Goal: Task Accomplishment & Management: Manage account settings

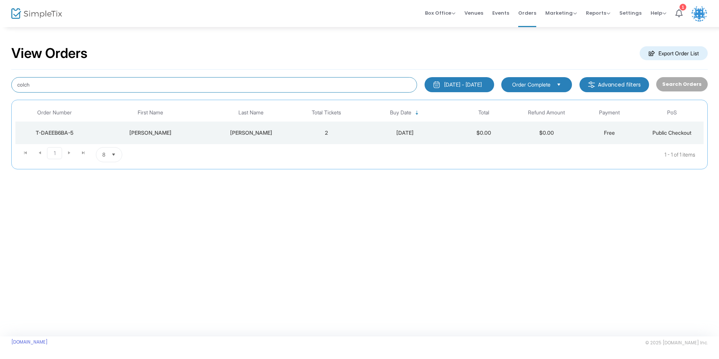
click at [133, 87] on input "colch" at bounding box center [214, 84] width 406 height 15
type input "c"
type input "adler"
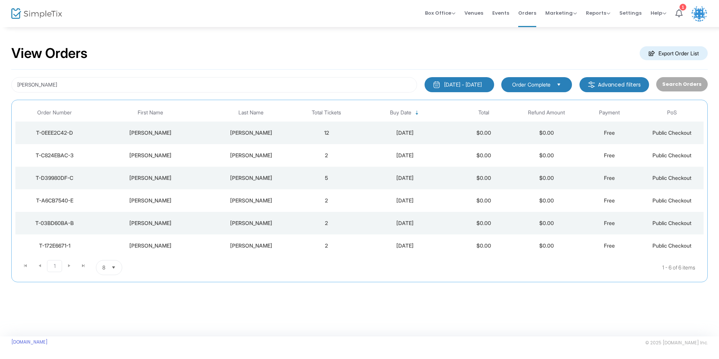
click at [175, 176] on div "dale" at bounding box center [150, 178] width 109 height 8
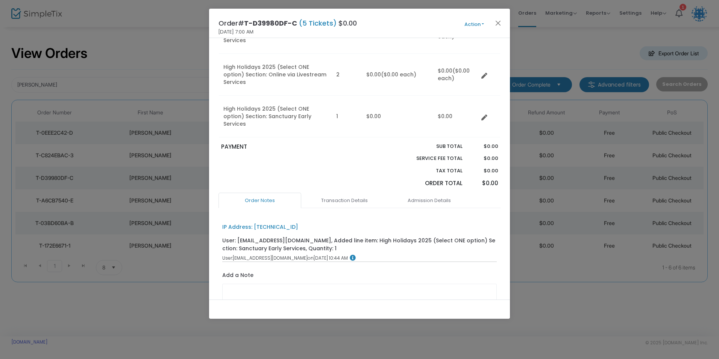
scroll to position [113, 0]
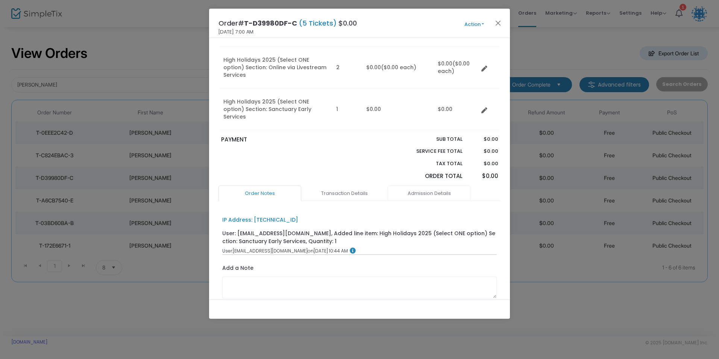
click at [411, 185] on link "Admission Details" at bounding box center [429, 193] width 83 height 16
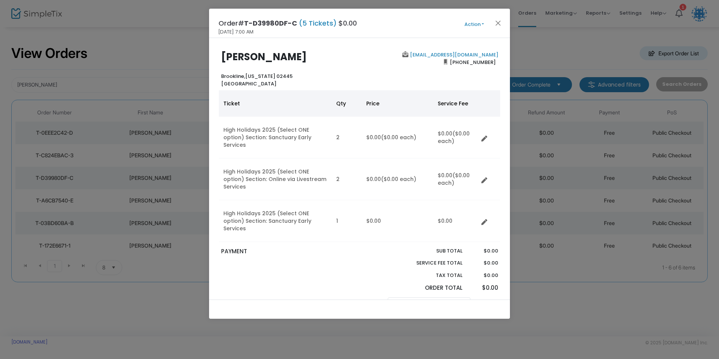
scroll to position [0, 0]
click at [469, 19] on span "Action Mark Admitted Edit Order Edit Attendee Details Add Another Ticket Print …" at bounding box center [488, 23] width 43 height 8
click at [470, 21] on button "Action" at bounding box center [473, 24] width 45 height 8
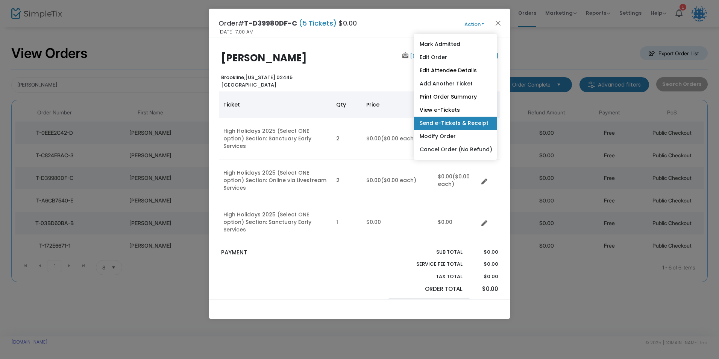
click at [449, 124] on link "Send e-Tickets & Receipt" at bounding box center [455, 123] width 83 height 13
type input "huntingvly@gmail.com"
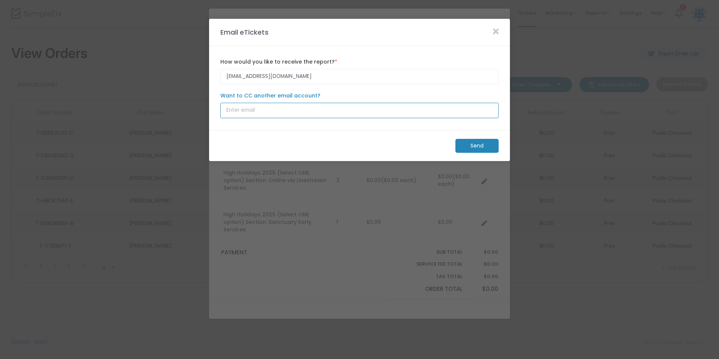
click at [289, 112] on input "Want to CC another email account?" at bounding box center [359, 110] width 278 height 15
click at [288, 127] on m-panel-content "huntingvly@gmail.com How would you like to receive the report? * Email is requi…" at bounding box center [359, 88] width 301 height 84
click at [469, 146] on m-button "Send" at bounding box center [476, 146] width 43 height 14
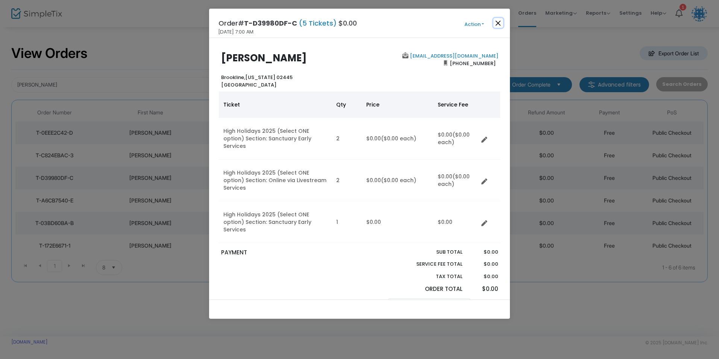
click at [498, 21] on button "Close" at bounding box center [498, 23] width 10 height 10
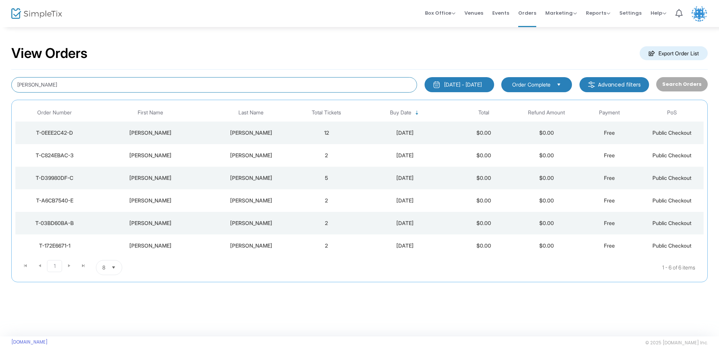
click at [171, 83] on input "adler" at bounding box center [214, 84] width 406 height 15
type input "a"
type input "colch"
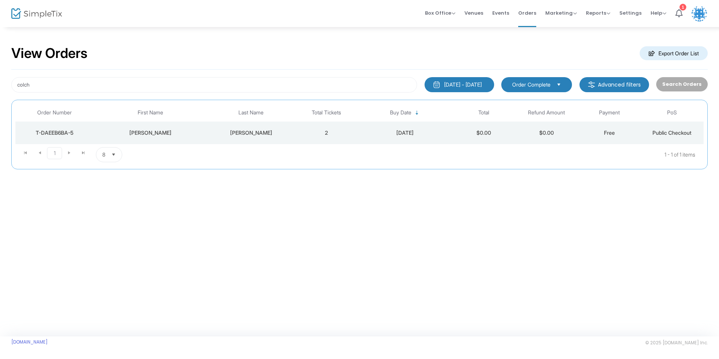
click at [186, 129] on div "[PERSON_NAME]" at bounding box center [150, 133] width 109 height 8
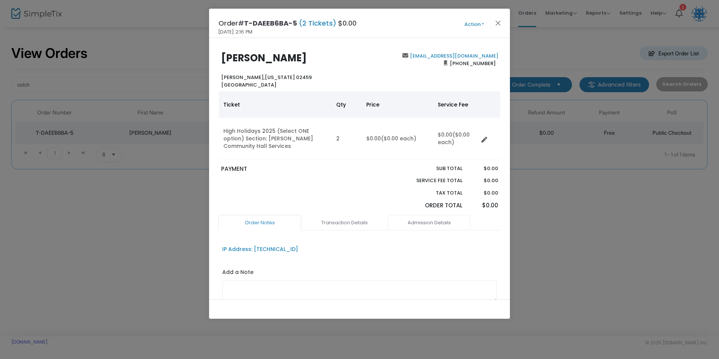
click at [407, 221] on link "Admission Details" at bounding box center [429, 223] width 83 height 16
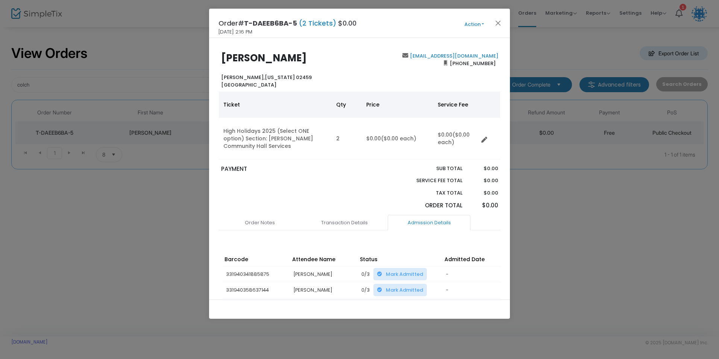
click at [473, 25] on button "Action" at bounding box center [473, 24] width 45 height 8
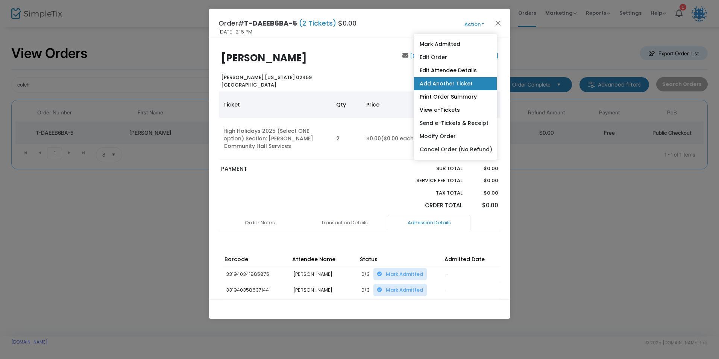
click at [459, 80] on link "Add Another Ticket" at bounding box center [455, 83] width 83 height 13
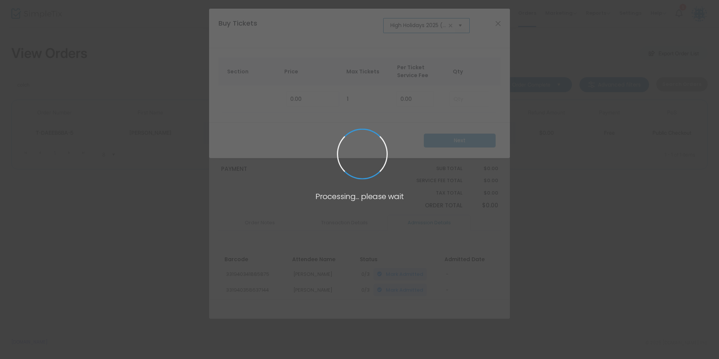
scroll to position [0, 46]
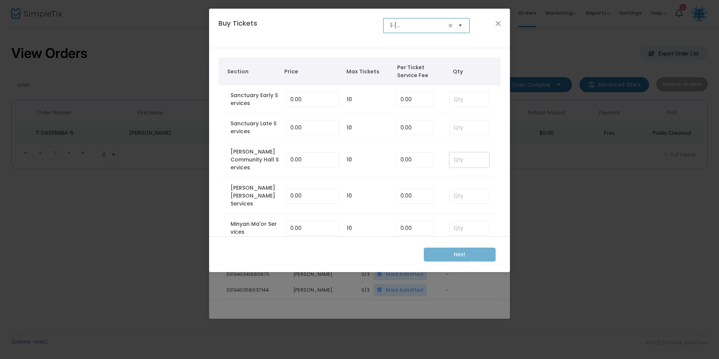
click at [459, 154] on input at bounding box center [469, 160] width 39 height 14
type input "2"
click at [492, 156] on tbody "Adelson Community Hall Services 0.00 10 0.00 2" at bounding box center [359, 160] width 282 height 36
click at [474, 154] on input "2" at bounding box center [469, 160] width 39 height 14
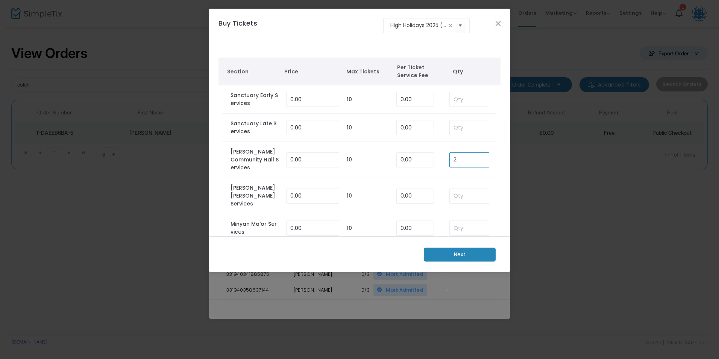
click at [473, 156] on input "2" at bounding box center [469, 160] width 39 height 14
drag, startPoint x: 477, startPoint y: 253, endPoint x: 454, endPoint y: 192, distance: 65.2
click at [454, 192] on div "Buy Tickets High Holidays 2025 (Select ONE option) Section Price Max Tickets Pe…" at bounding box center [359, 140] width 301 height 263
click at [440, 25] on input "High Holidays 2025 (Select ONE option)" at bounding box center [418, 25] width 56 height 8
click at [457, 24] on span "Select" at bounding box center [460, 25] width 12 height 12
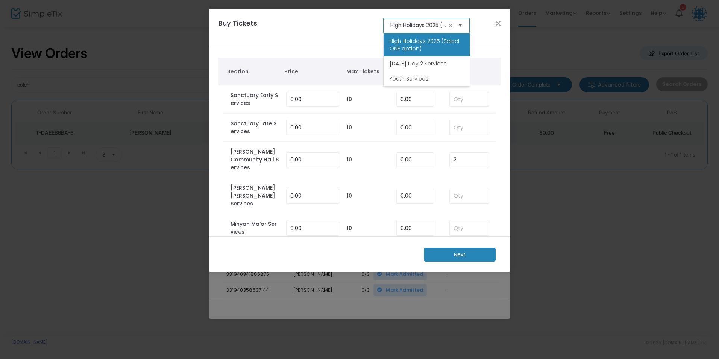
click at [457, 24] on span "Select" at bounding box center [460, 25] width 12 height 12
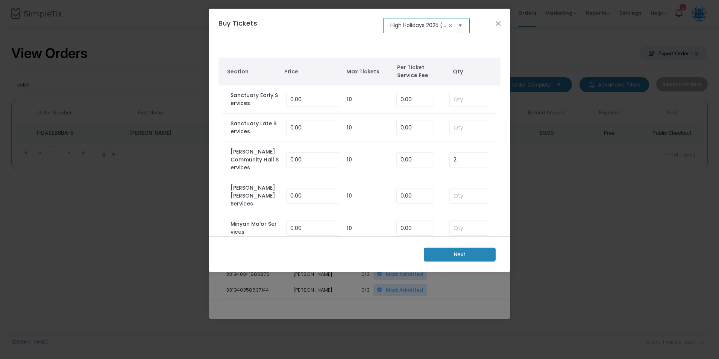
click at [460, 253] on m-button "Next" at bounding box center [460, 254] width 72 height 14
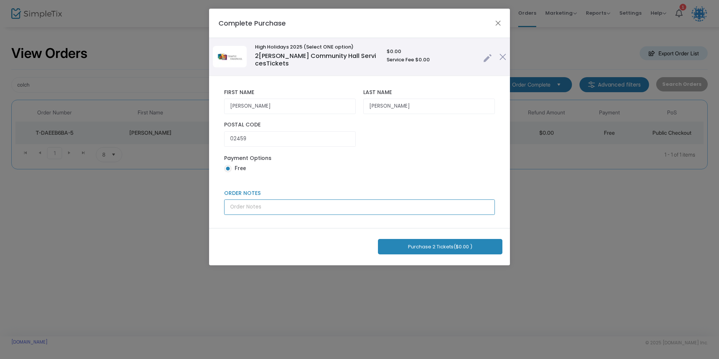
click at [288, 209] on input "Order Notes" at bounding box center [359, 206] width 271 height 15
drag, startPoint x: 359, startPoint y: 206, endPoint x: 346, endPoint y: 206, distance: 13.2
click at [346, 206] on input "Reciprocity: Eric Colchamiro and Shoshana Colchamiro" at bounding box center [359, 206] width 271 height 15
type input "Reciprocity: Eric Colchamiro and Shoshana Hecker"
click at [378, 207] on input "Reciprocity: Eric Colchamiro and Shoshana Hecker" at bounding box center [359, 206] width 271 height 15
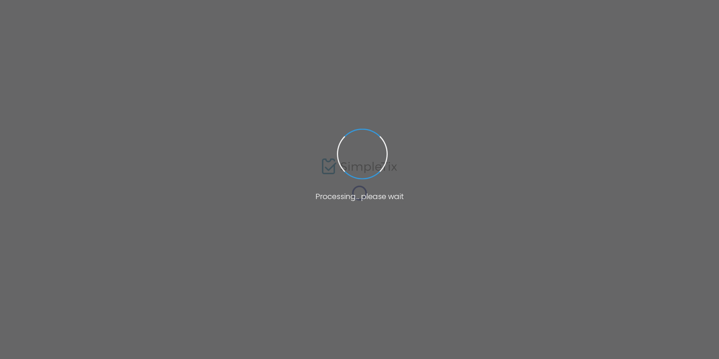
type input "colch"
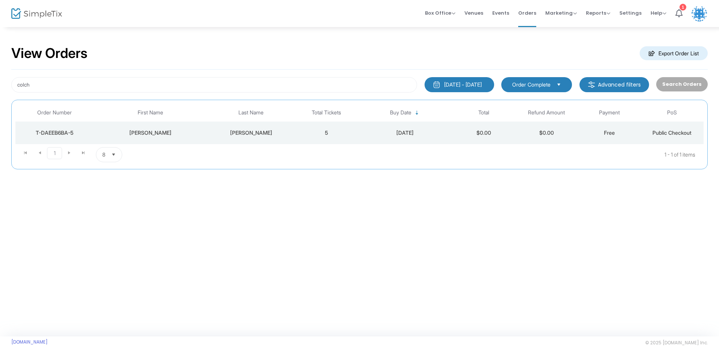
click at [295, 133] on td "5" at bounding box center [326, 132] width 63 height 23
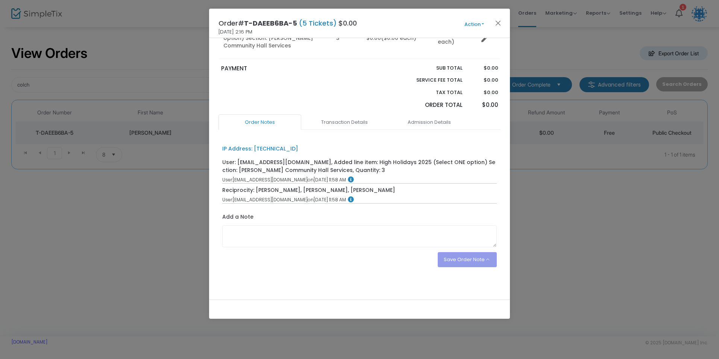
scroll to position [143, 0]
click at [415, 121] on link "Admission Details" at bounding box center [429, 121] width 83 height 16
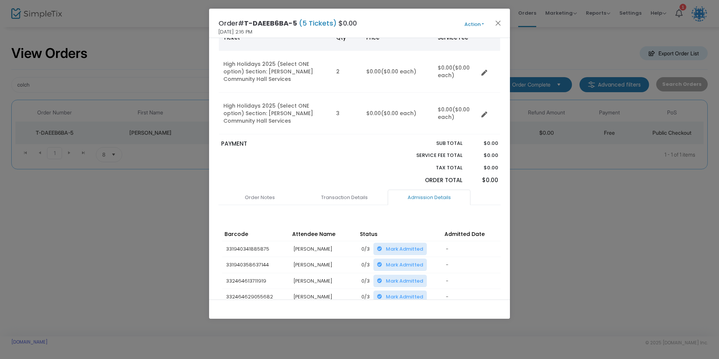
scroll to position [79, 0]
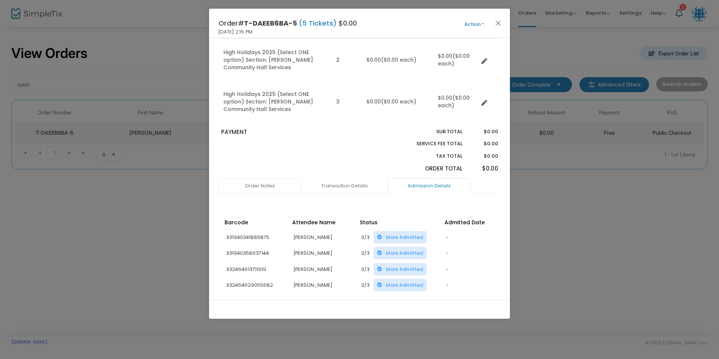
click at [268, 185] on link "Order Notes" at bounding box center [259, 186] width 83 height 16
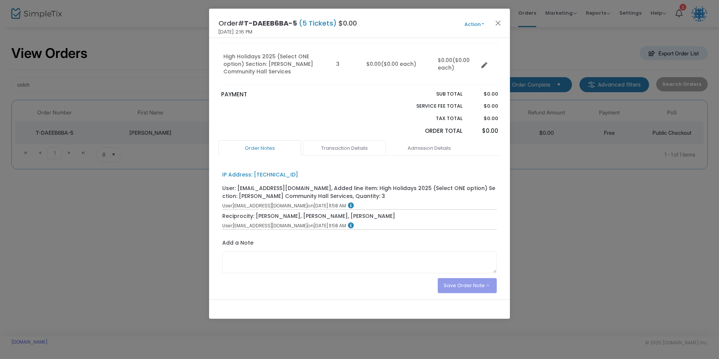
click at [340, 150] on link "Transaction Details" at bounding box center [344, 148] width 83 height 16
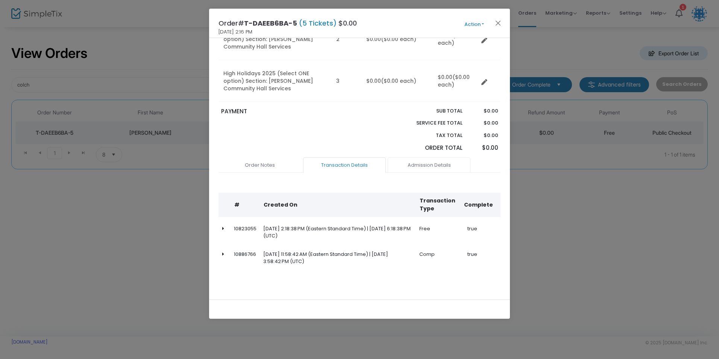
click at [409, 167] on link "Admission Details" at bounding box center [429, 165] width 83 height 16
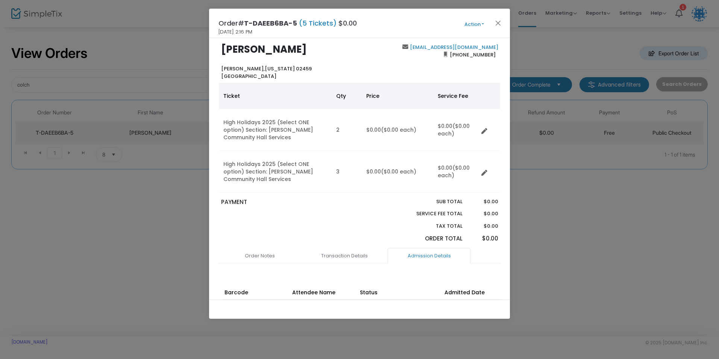
scroll to position [0, 0]
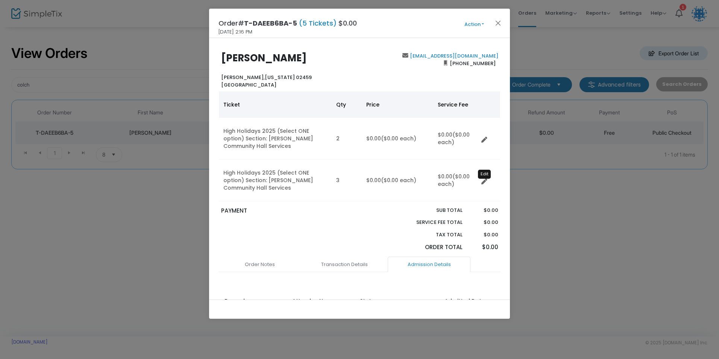
click at [483, 179] on icon "Data table" at bounding box center [484, 182] width 6 height 6
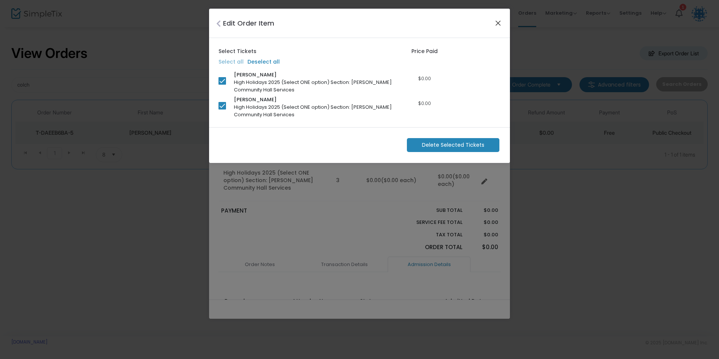
click at [495, 24] on button "Close" at bounding box center [498, 23] width 10 height 10
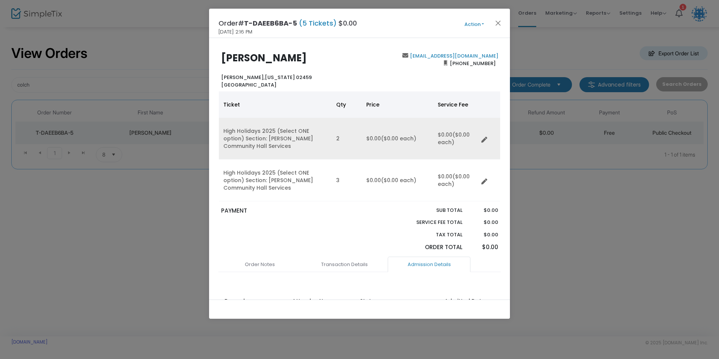
click at [489, 132] on td "Data table" at bounding box center [489, 139] width 22 height 42
click at [486, 138] on icon "Data table" at bounding box center [484, 140] width 6 height 6
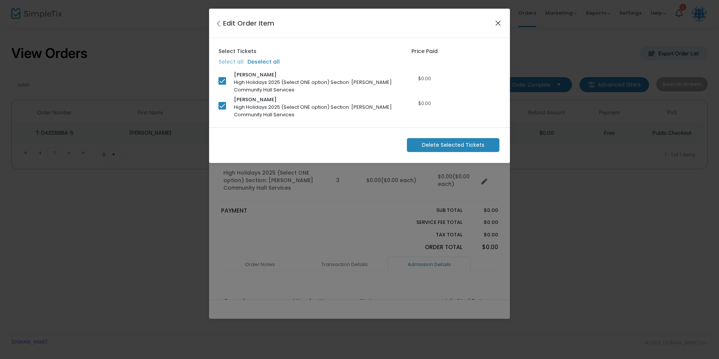
click at [496, 21] on button "Close" at bounding box center [498, 23] width 10 height 10
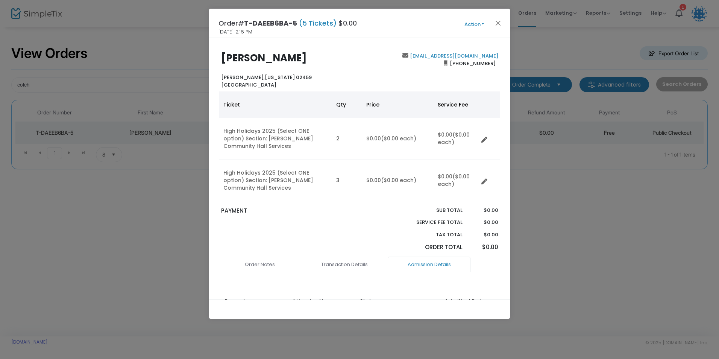
click at [479, 22] on button "Action" at bounding box center [473, 24] width 45 height 8
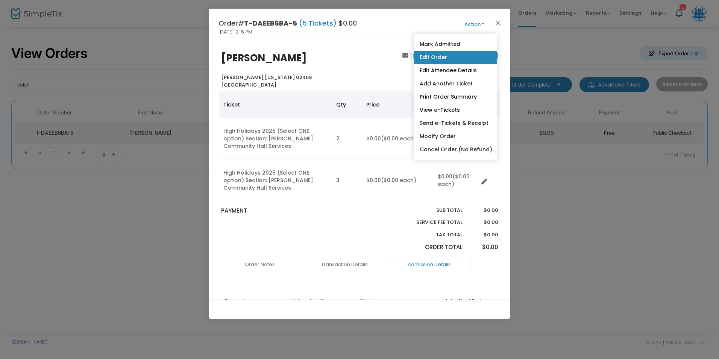
click at [452, 56] on link "Edit Order" at bounding box center [455, 57] width 83 height 13
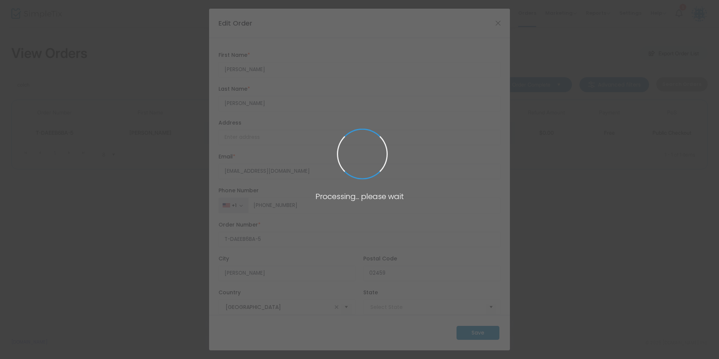
type input "Massachusetts"
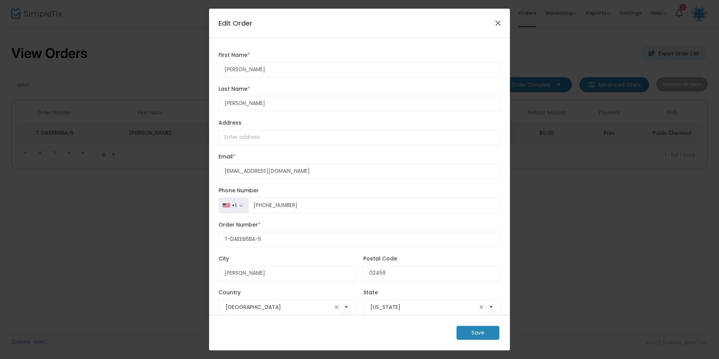
click at [494, 19] on button "Close" at bounding box center [498, 23] width 10 height 10
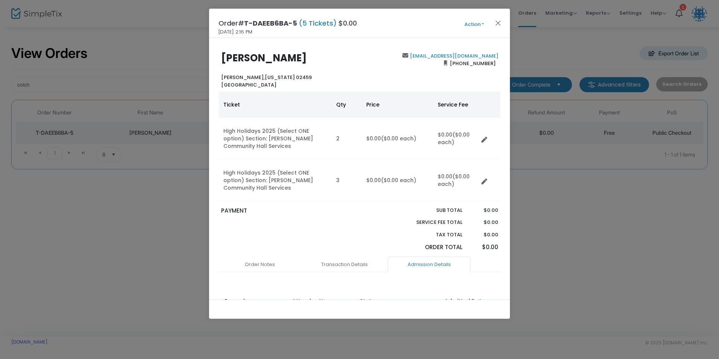
click at [478, 23] on button "Action" at bounding box center [473, 24] width 45 height 8
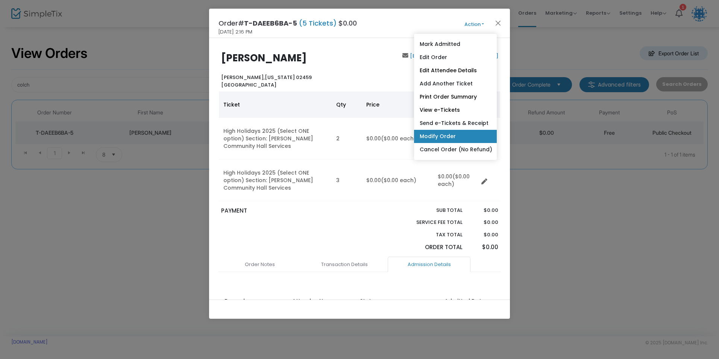
click at [448, 135] on link "Modify Order" at bounding box center [455, 136] width 83 height 13
radio input "true"
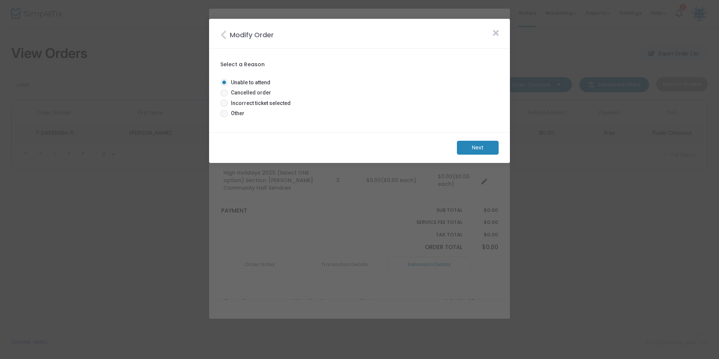
click at [225, 35] on icon "Close" at bounding box center [224, 35] width 9 height 10
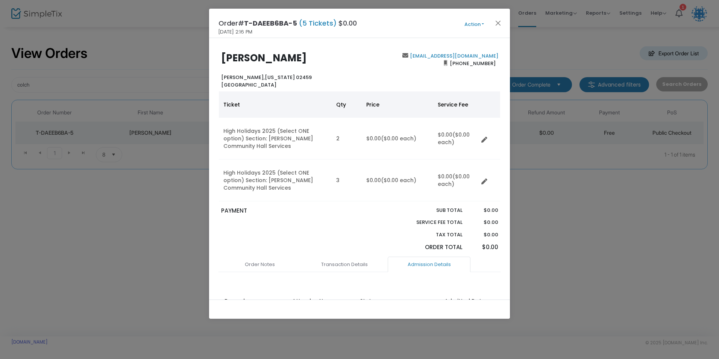
click at [466, 26] on button "Action" at bounding box center [473, 24] width 45 height 8
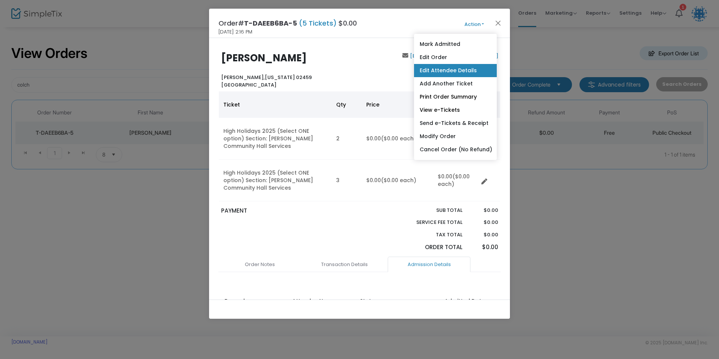
click at [452, 72] on link "Edit Attendee Details" at bounding box center [455, 70] width 83 height 13
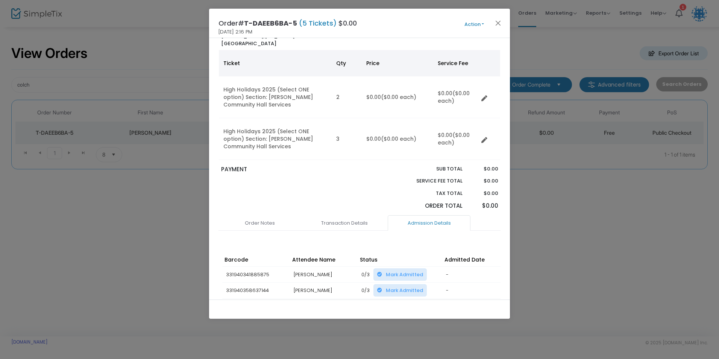
scroll to position [41, 0]
click at [479, 23] on button "Action" at bounding box center [473, 24] width 45 height 8
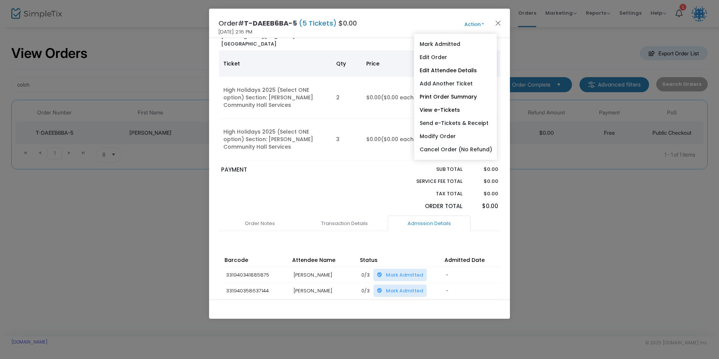
click at [479, 23] on button "Action" at bounding box center [473, 24] width 45 height 8
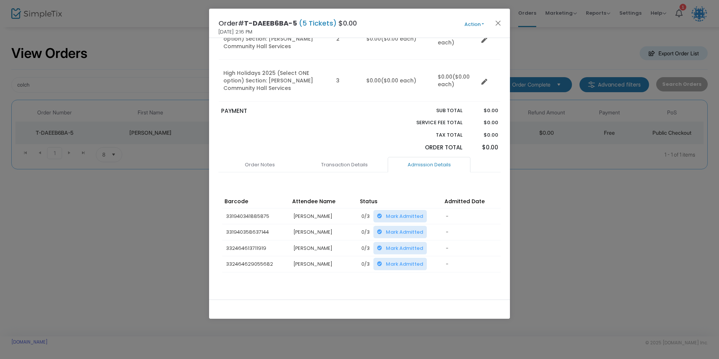
scroll to position [116, 0]
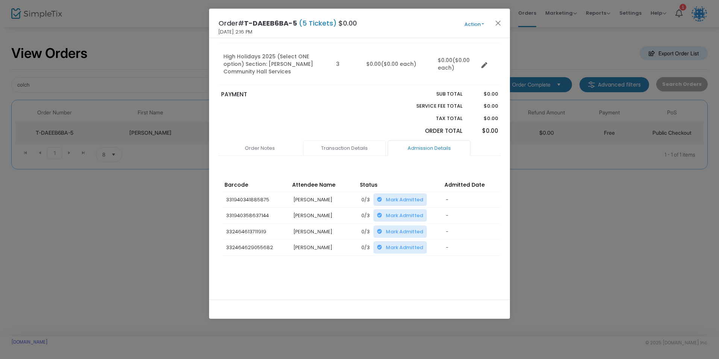
click at [342, 150] on link "Transaction Details" at bounding box center [344, 148] width 83 height 16
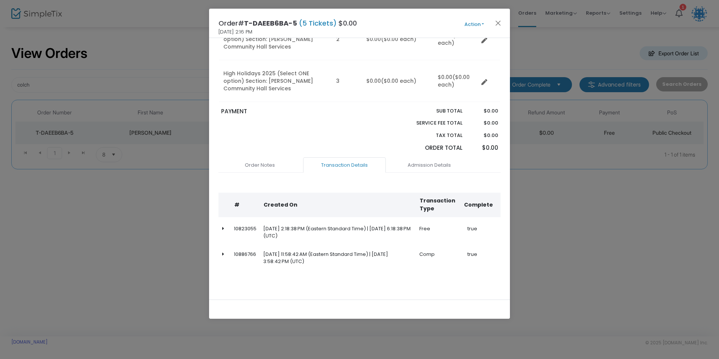
scroll to position [99, 0]
click at [262, 171] on link "Order Notes" at bounding box center [259, 165] width 83 height 16
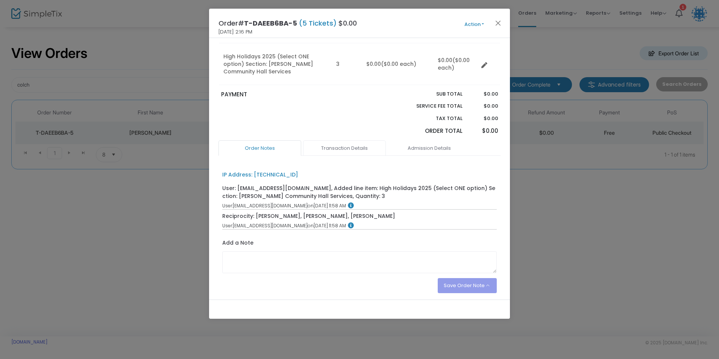
click at [345, 150] on link "Transaction Details" at bounding box center [344, 148] width 83 height 16
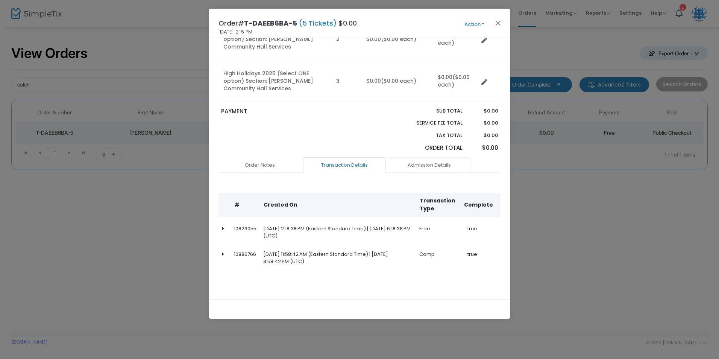
click at [420, 163] on link "Admission Details" at bounding box center [429, 165] width 83 height 16
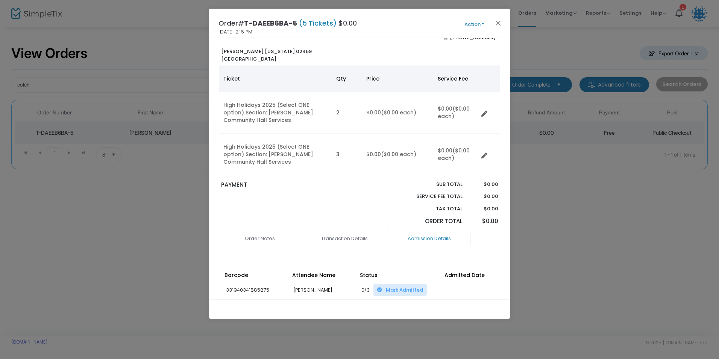
scroll to position [3, 0]
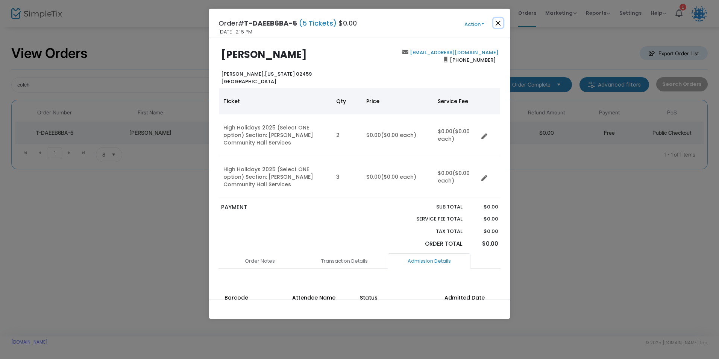
click at [496, 21] on button "Close" at bounding box center [498, 23] width 10 height 10
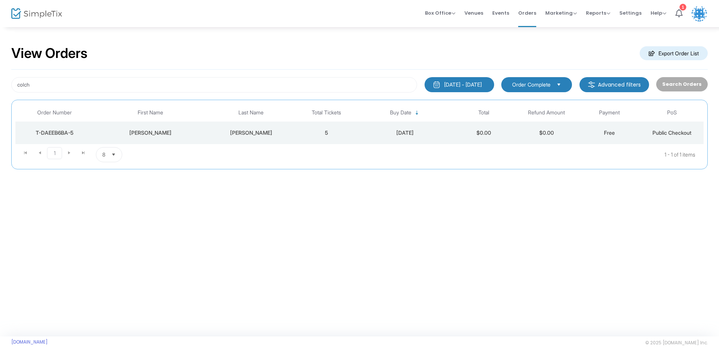
click at [209, 136] on div "[PERSON_NAME]" at bounding box center [251, 133] width 84 height 8
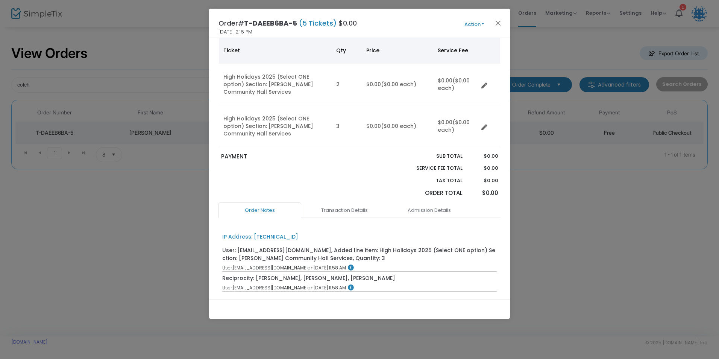
scroll to position [143, 0]
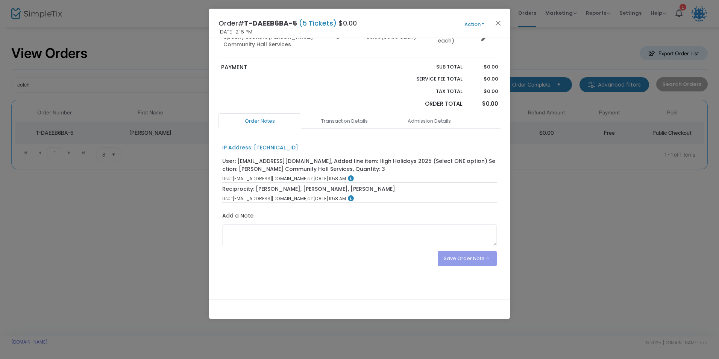
click at [348, 123] on link "Transaction Details" at bounding box center [344, 121] width 83 height 16
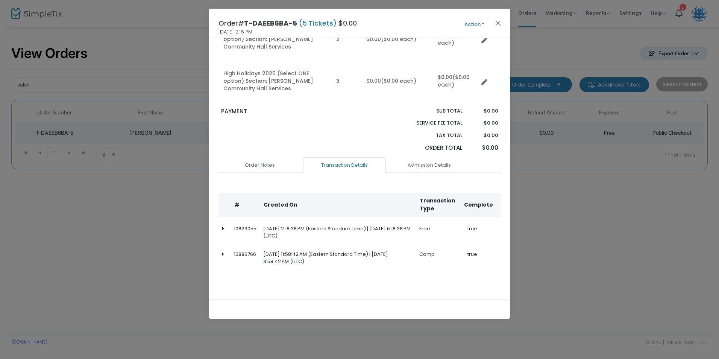
scroll to position [99, 0]
click at [411, 165] on link "Admission Details" at bounding box center [429, 165] width 83 height 16
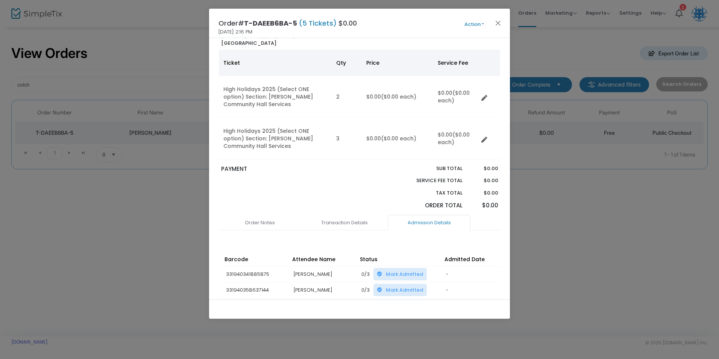
scroll to position [3, 0]
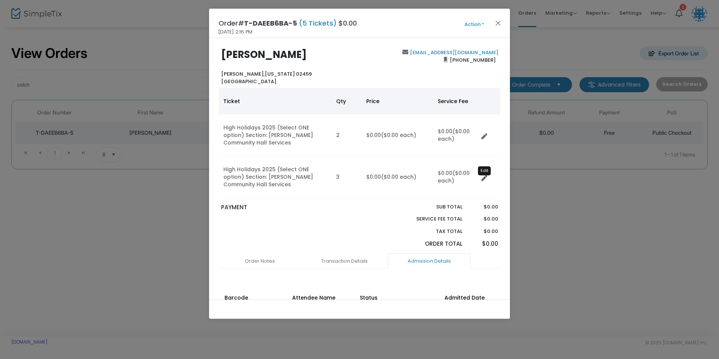
click at [485, 178] on icon "Data table" at bounding box center [484, 178] width 6 height 6
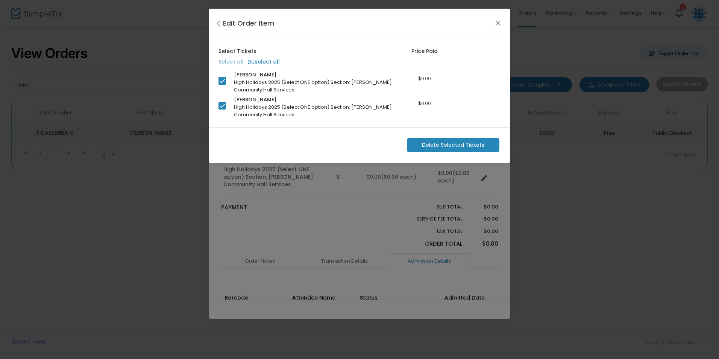
click at [221, 82] on span at bounding box center [222, 81] width 8 height 8
click at [222, 85] on input "checkbox" at bounding box center [222, 85] width 0 height 0
click at [220, 81] on span at bounding box center [222, 81] width 8 height 8
click at [222, 85] on input "checkbox" at bounding box center [222, 85] width 0 height 0
checkbox input "true"
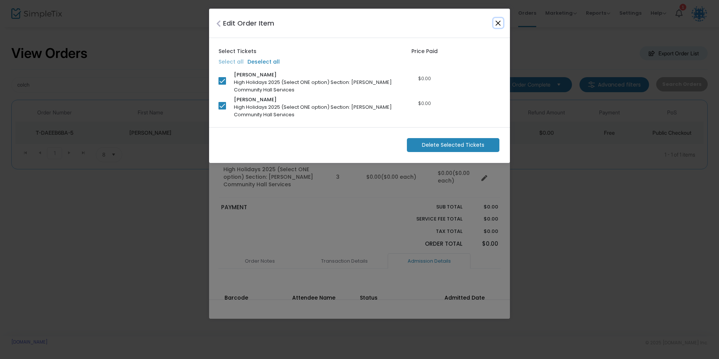
click at [500, 21] on button "Close" at bounding box center [498, 23] width 10 height 10
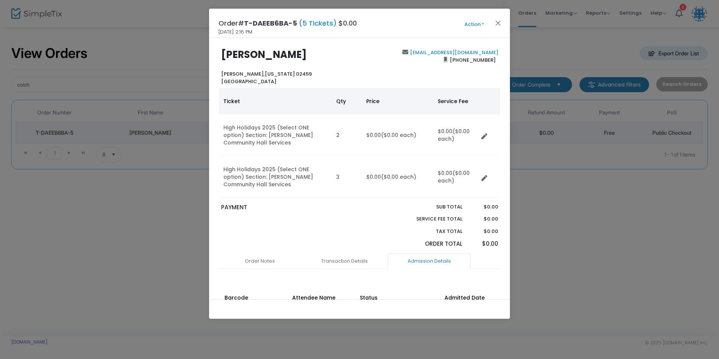
click at [480, 24] on button "Action" at bounding box center [473, 24] width 45 height 8
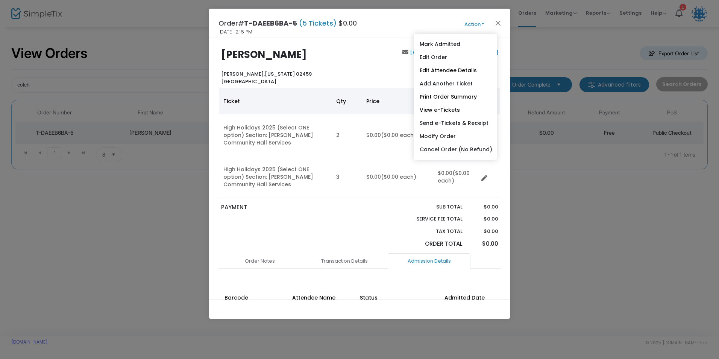
click at [480, 24] on button "Action" at bounding box center [473, 24] width 45 height 8
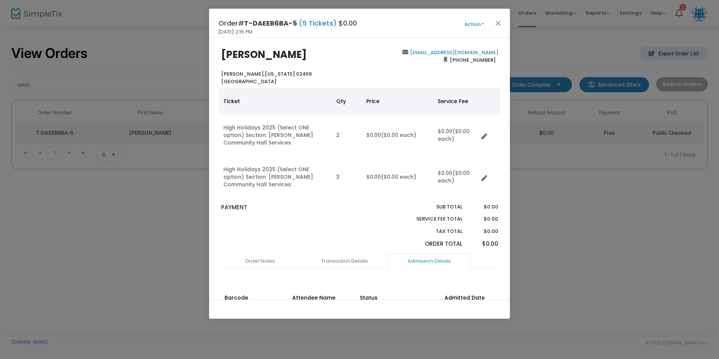
click at [451, 23] on div "Order# T-DAEEB6BA-5 (5 Tickets) $0.00 9/10/2025 2:16 PM Action Mark Admitted Ed…" at bounding box center [359, 23] width 301 height 29
click at [480, 22] on button "Action" at bounding box center [473, 24] width 45 height 8
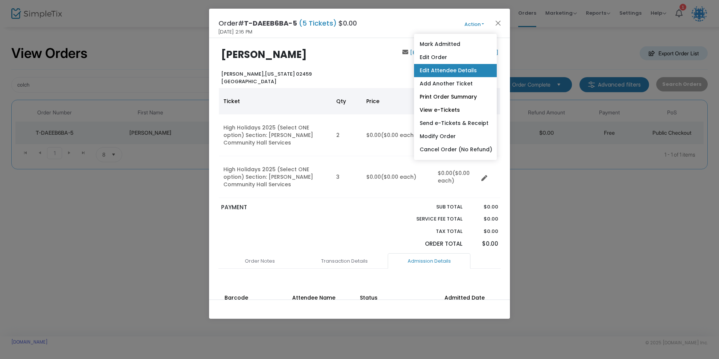
click at [449, 68] on link "Edit Attendee Details" at bounding box center [455, 70] width 83 height 13
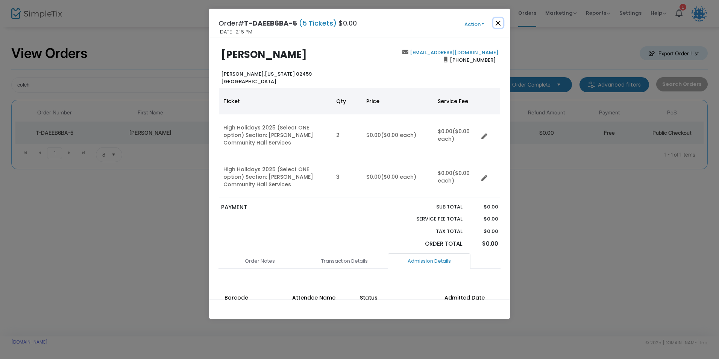
click at [495, 23] on button "Close" at bounding box center [498, 23] width 10 height 10
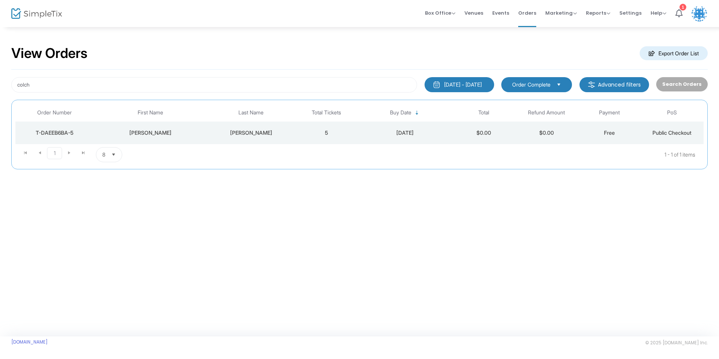
click at [317, 136] on td "5" at bounding box center [326, 132] width 63 height 23
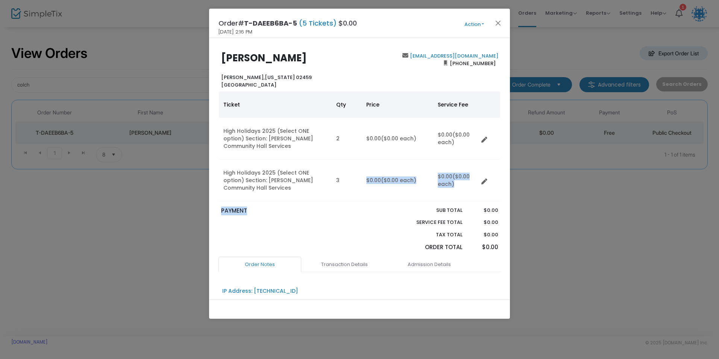
drag, startPoint x: 339, startPoint y: 180, endPoint x: 320, endPoint y: 217, distance: 41.2
click at [320, 217] on div "ida colchamiro Newton, Massachusetts 02459 United States idacolchamiro@comcast.…" at bounding box center [359, 168] width 301 height 261
click at [321, 216] on div "PAYMENT" at bounding box center [288, 231] width 142 height 50
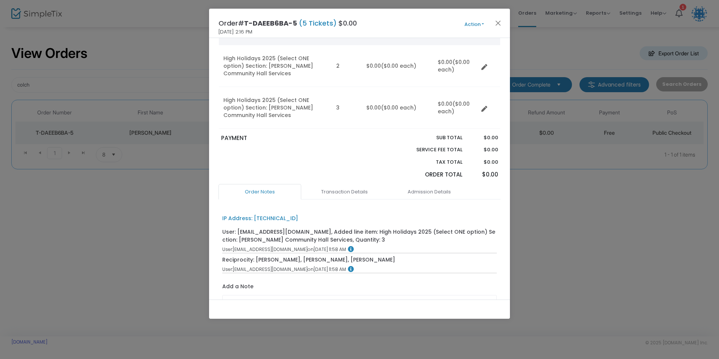
scroll to position [0, 0]
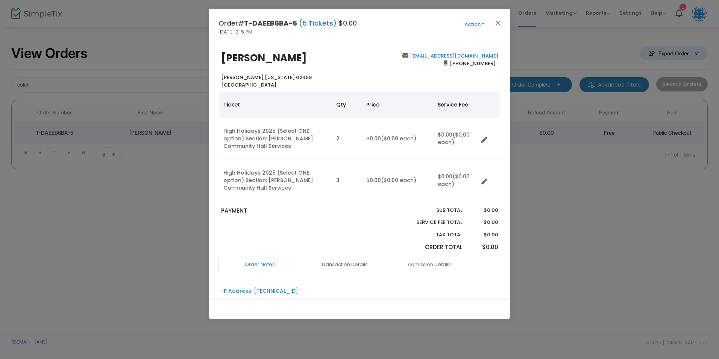
click at [474, 28] on button "Action" at bounding box center [473, 24] width 45 height 8
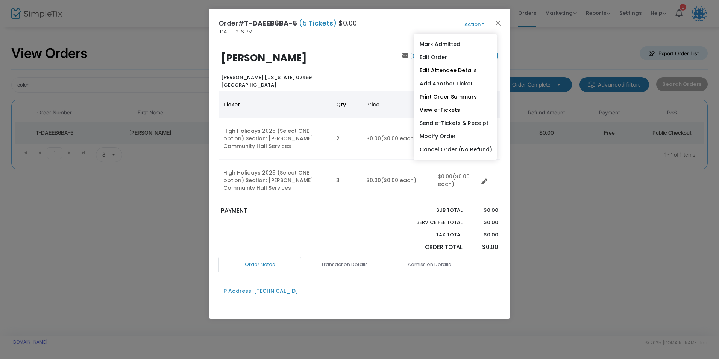
click at [407, 58] on div "idacolchamiro@comcast.net (617) 794-2467" at bounding box center [430, 70] width 142 height 36
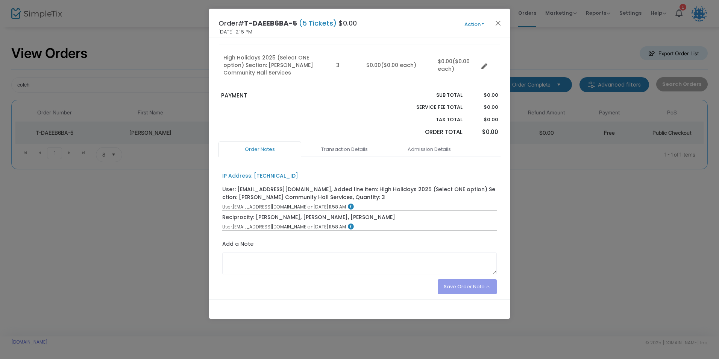
scroll to position [143, 0]
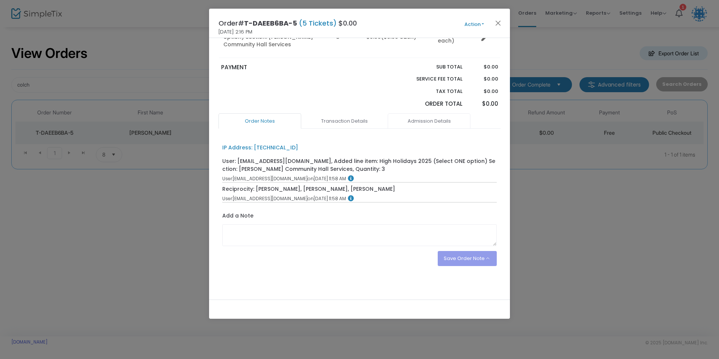
click at [408, 118] on link "Admission Details" at bounding box center [429, 121] width 83 height 16
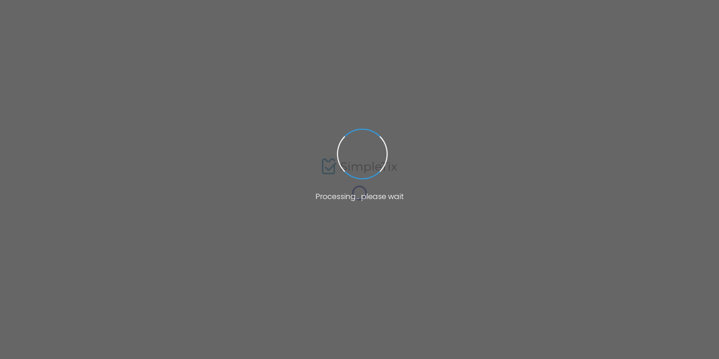
type input "[PERSON_NAME]"
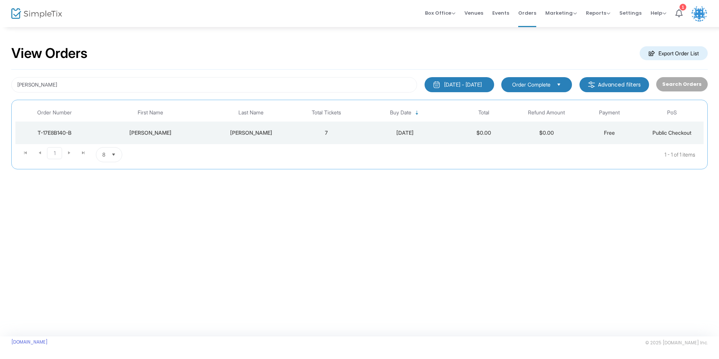
click at [223, 133] on div "[PERSON_NAME]" at bounding box center [251, 133] width 84 height 8
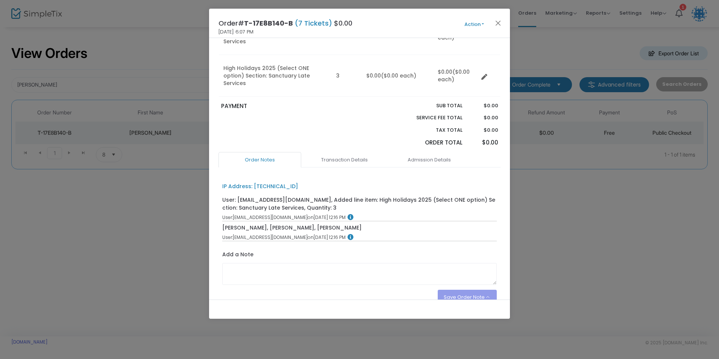
scroll to position [113, 0]
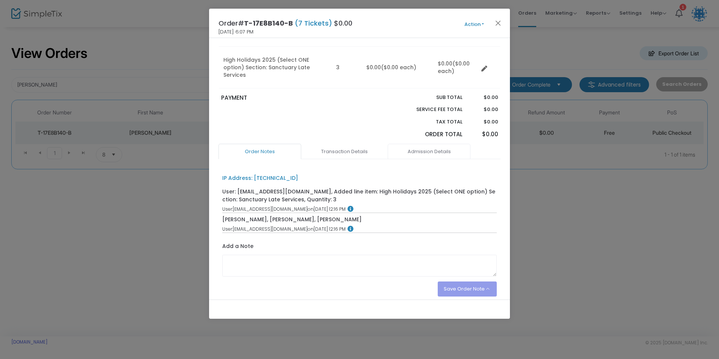
click at [420, 144] on link "Admission Details" at bounding box center [429, 152] width 83 height 16
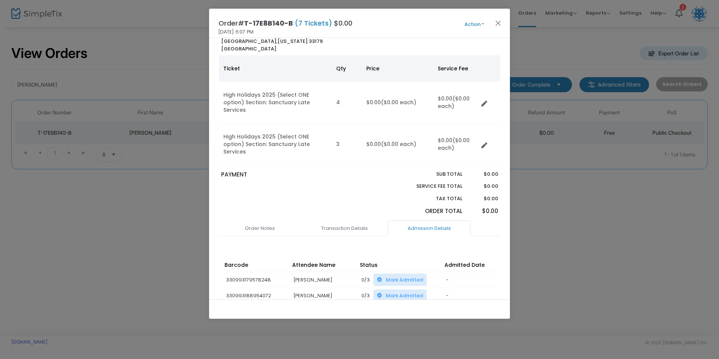
scroll to position [0, 0]
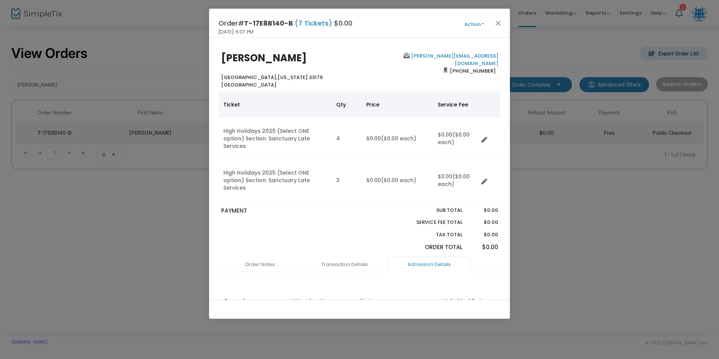
click at [469, 25] on button "Action" at bounding box center [473, 24] width 45 height 8
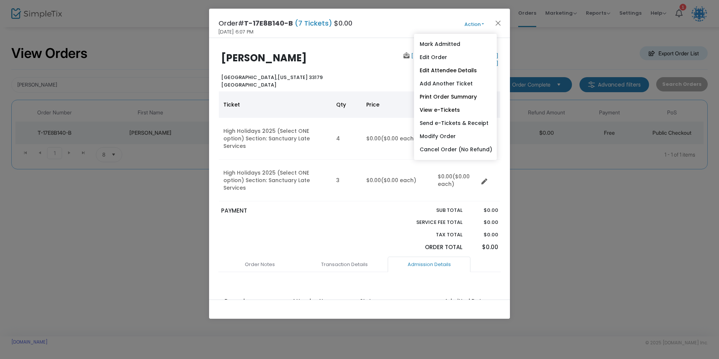
click at [430, 16] on div "Order# T-17E8B140-B (7 Tickets) $0.00 [DATE] 6:07 PM Action Mark Admitted Edit …" at bounding box center [359, 23] width 301 height 29
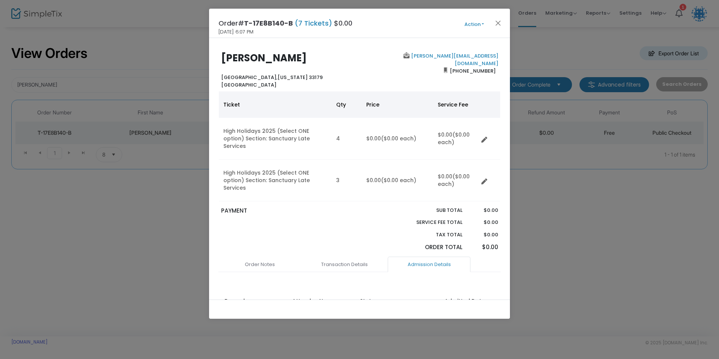
click at [470, 26] on button "Action" at bounding box center [473, 24] width 45 height 8
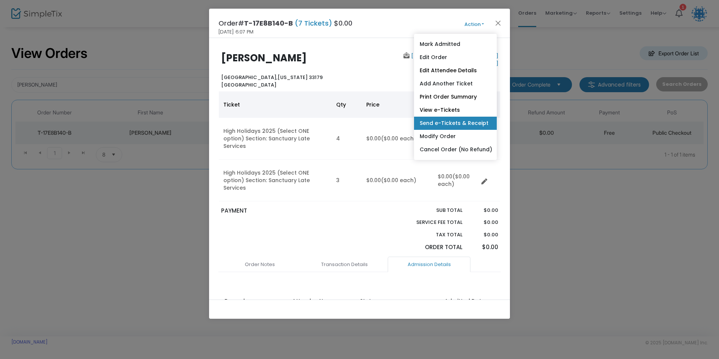
click at [449, 124] on link "Send e-Tickets & Receipt" at bounding box center [455, 123] width 83 height 13
type input "[PERSON_NAME][EMAIL_ADDRESS][DOMAIN_NAME]"
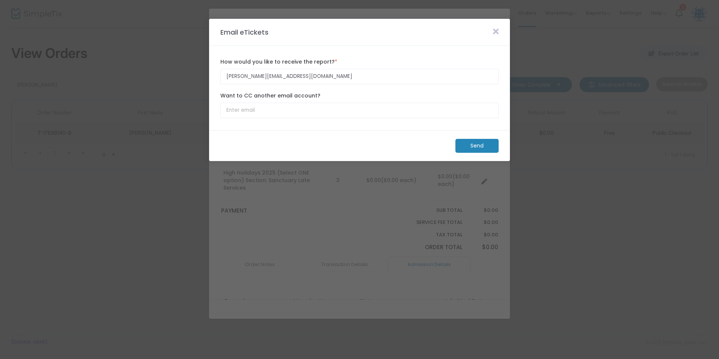
drag, startPoint x: 267, startPoint y: 119, endPoint x: 263, endPoint y: 113, distance: 6.9
click at [266, 119] on div "Want to CC another email account?" at bounding box center [360, 105] width 286 height 34
click at [263, 112] on input "Want to CC another email account?" at bounding box center [359, 110] width 278 height 15
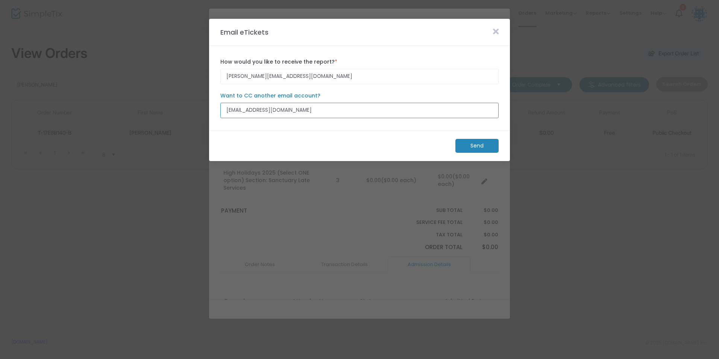
type input "[EMAIL_ADDRESS][DOMAIN_NAME]"
click at [253, 127] on m-panel-content "[PERSON_NAME][EMAIL_ADDRESS][DOMAIN_NAME] How would you like to receive the rep…" at bounding box center [359, 88] width 301 height 84
click at [463, 143] on m-button "Send" at bounding box center [476, 146] width 43 height 14
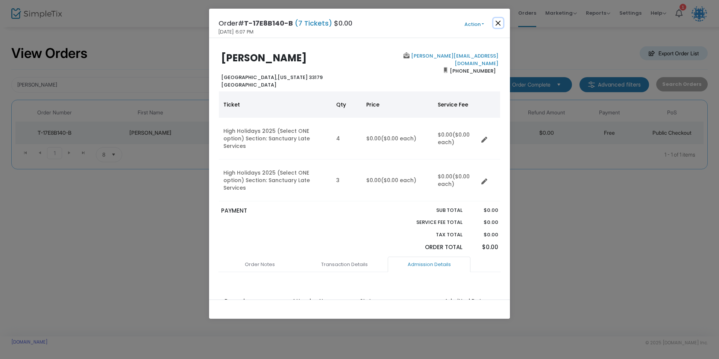
click at [497, 24] on button "Close" at bounding box center [498, 23] width 10 height 10
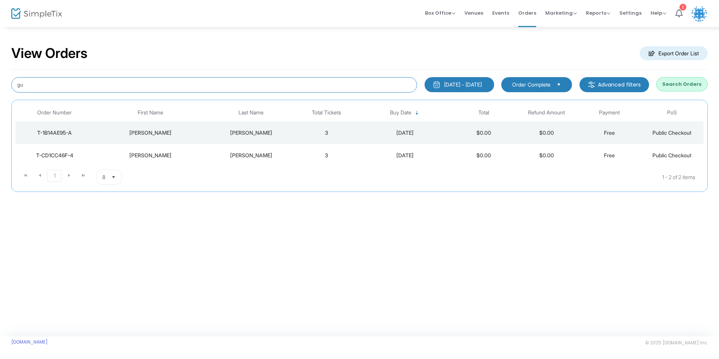
type input "g"
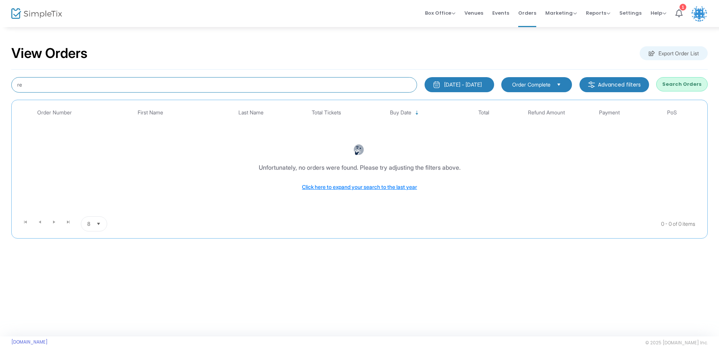
type input "r"
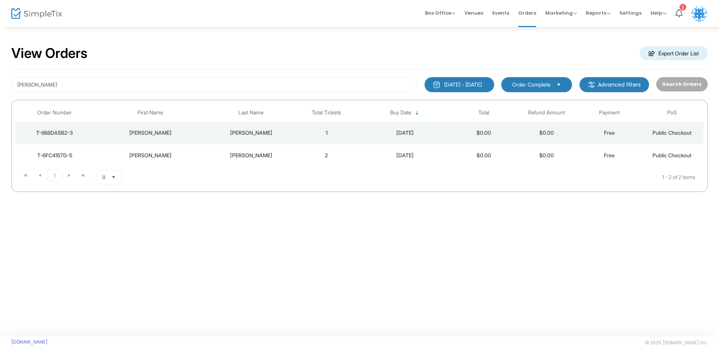
click at [265, 154] on div "[PERSON_NAME]" at bounding box center [251, 155] width 84 height 8
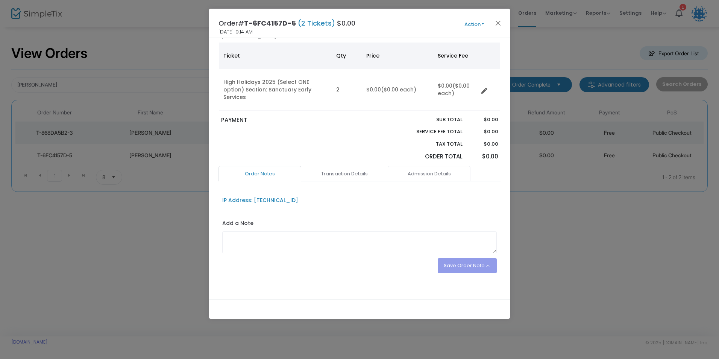
click at [424, 166] on link "Admission Details" at bounding box center [429, 174] width 83 height 16
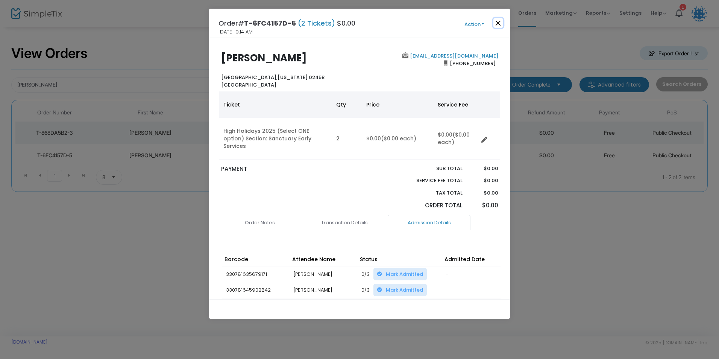
click at [495, 21] on button "Close" at bounding box center [498, 23] width 10 height 10
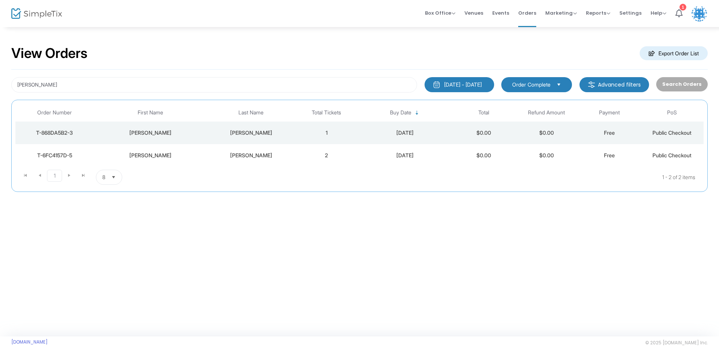
click at [270, 129] on div "[PERSON_NAME]" at bounding box center [251, 133] width 84 height 8
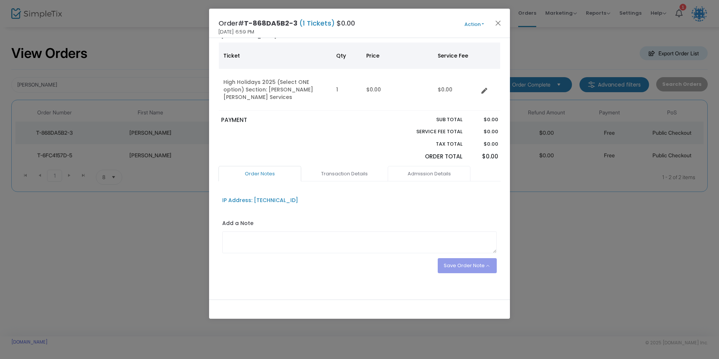
click at [418, 168] on link "Admission Details" at bounding box center [429, 174] width 83 height 16
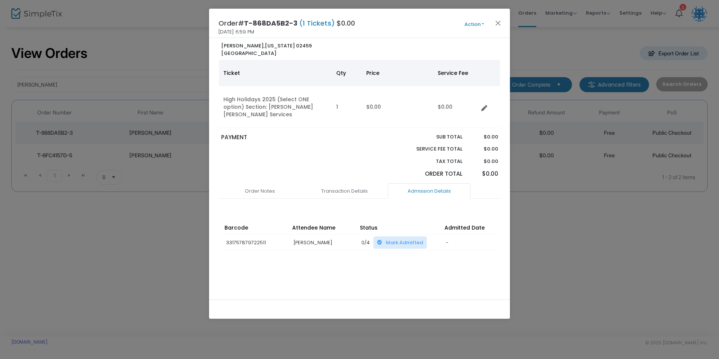
scroll to position [19, 0]
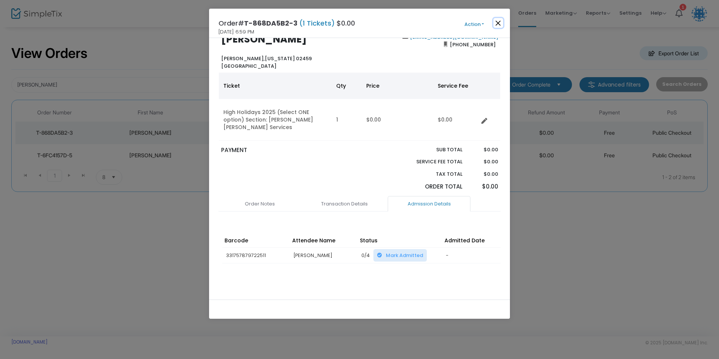
click at [498, 23] on button "Close" at bounding box center [498, 23] width 10 height 10
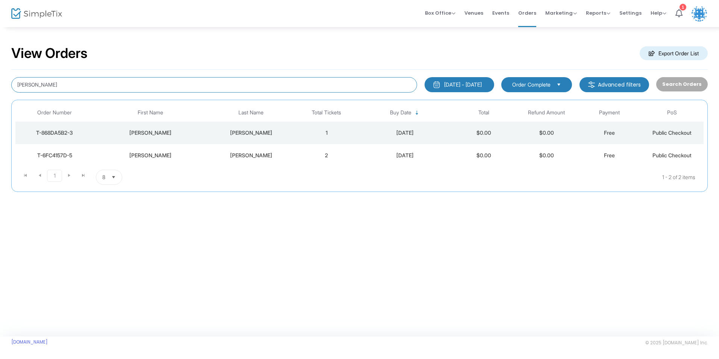
click at [153, 87] on input "[PERSON_NAME]" at bounding box center [214, 84] width 406 height 15
type input "l"
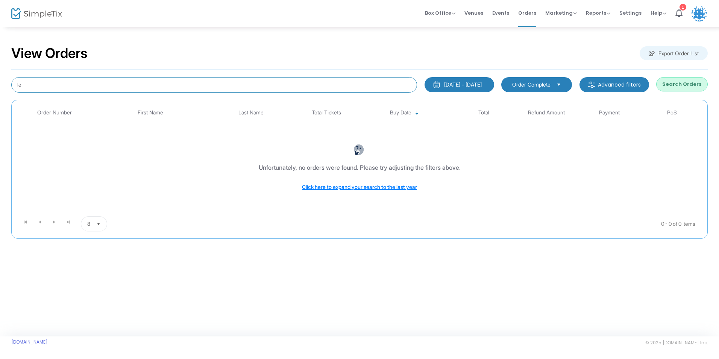
type input "l"
click at [136, 84] on input at bounding box center [214, 84] width 406 height 15
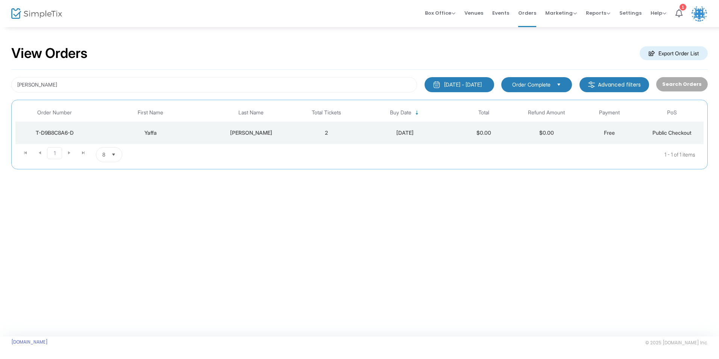
click at [245, 139] on td "[PERSON_NAME]" at bounding box center [251, 132] width 88 height 23
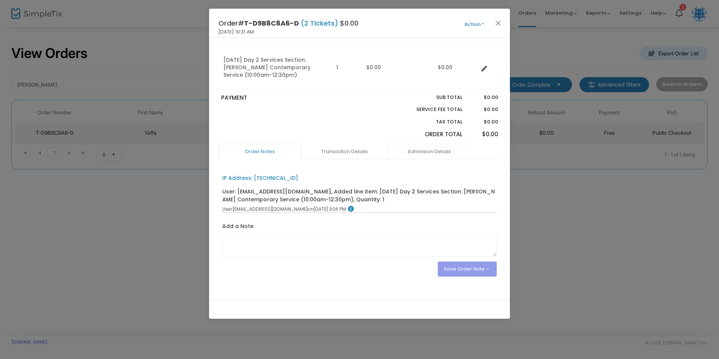
click at [423, 146] on link "Admission Details" at bounding box center [429, 152] width 83 height 16
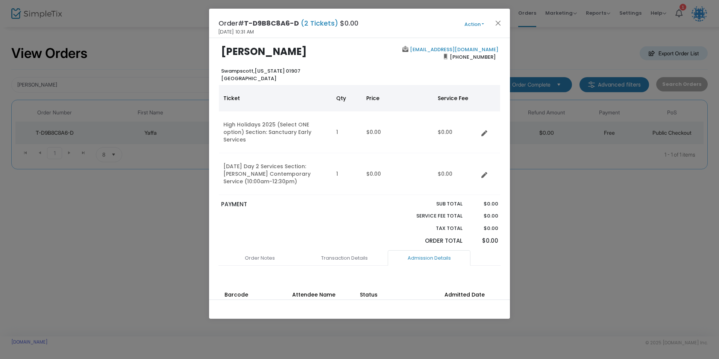
scroll to position [2, 0]
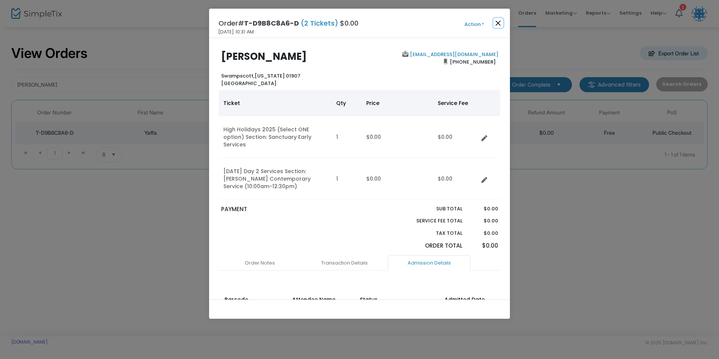
click at [497, 23] on button "Close" at bounding box center [498, 23] width 10 height 10
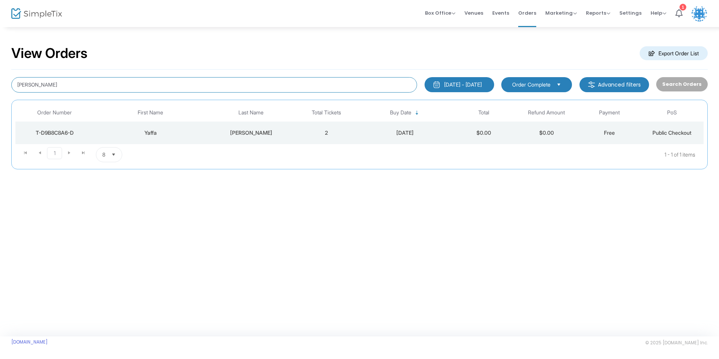
click at [173, 83] on input "[PERSON_NAME]" at bounding box center [214, 84] width 406 height 15
type input "w"
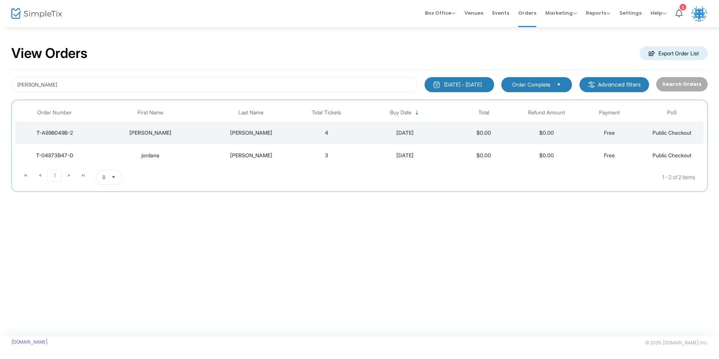
click at [202, 132] on div "[PERSON_NAME]" at bounding box center [150, 133] width 109 height 8
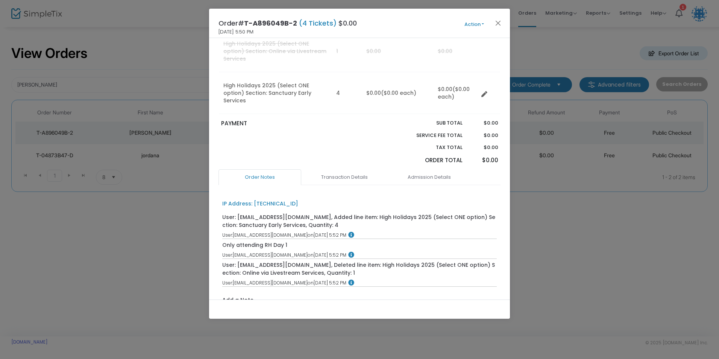
scroll to position [113, 0]
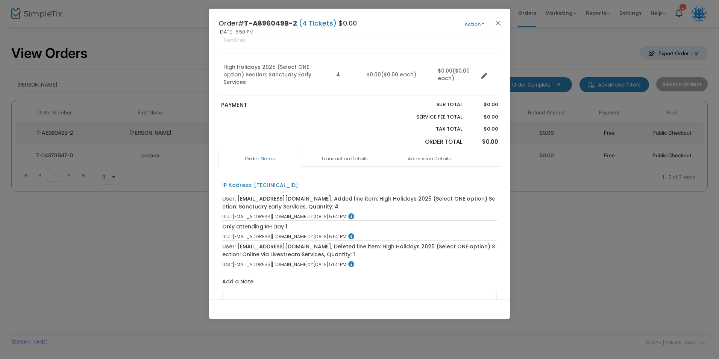
click at [425, 151] on link "Admission Details" at bounding box center [429, 159] width 83 height 16
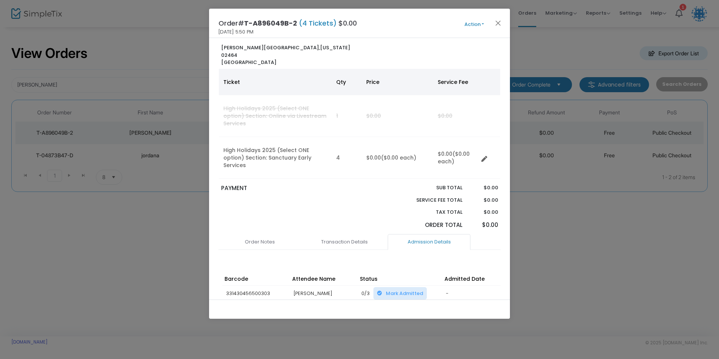
scroll to position [0, 0]
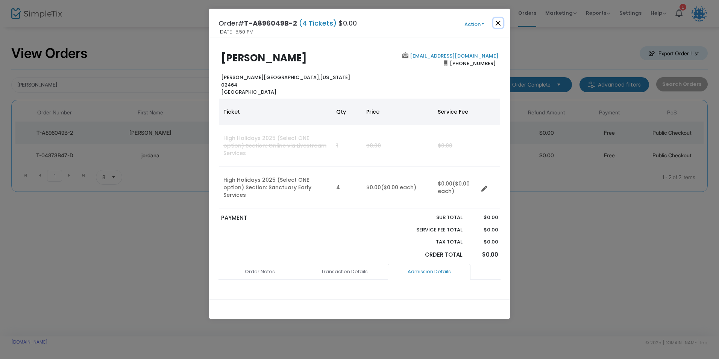
click at [494, 22] on button "Close" at bounding box center [498, 23] width 10 height 10
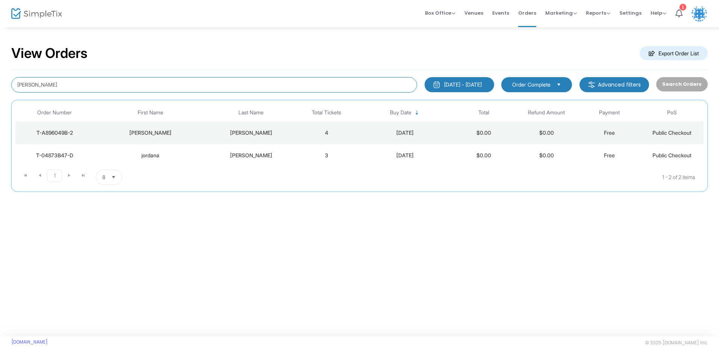
click at [128, 81] on input "[PERSON_NAME]" at bounding box center [214, 84] width 406 height 15
type input "d"
type input "riff"
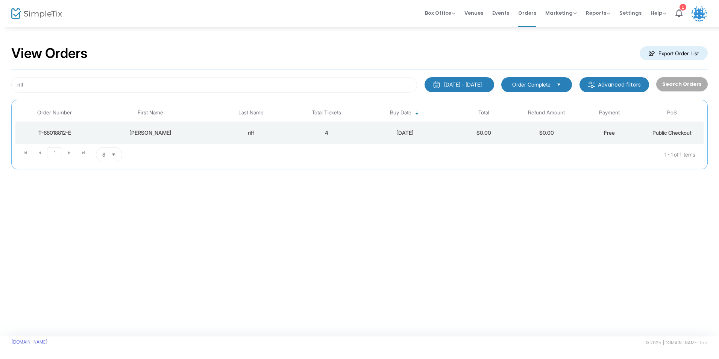
click at [276, 129] on div "riff" at bounding box center [251, 133] width 84 height 8
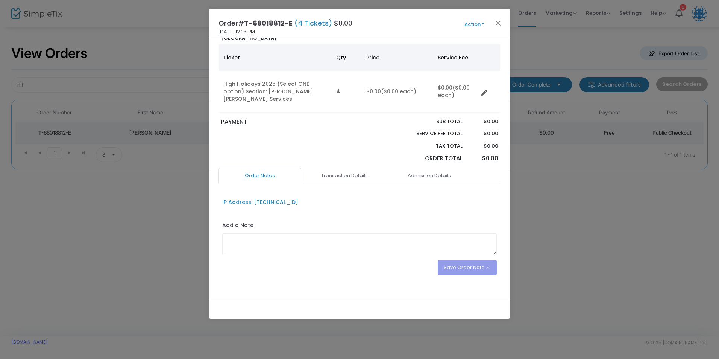
scroll to position [49, 0]
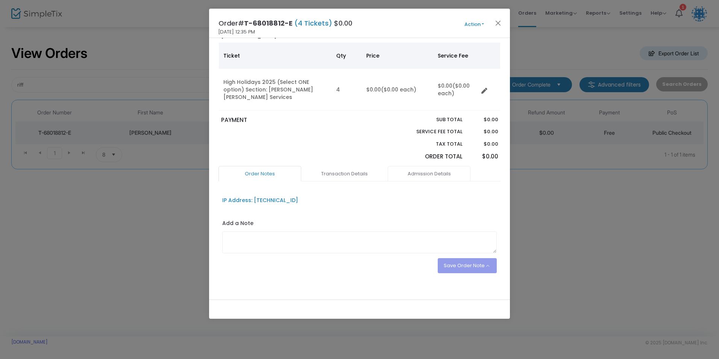
click at [418, 171] on link "Admission Details" at bounding box center [429, 174] width 83 height 16
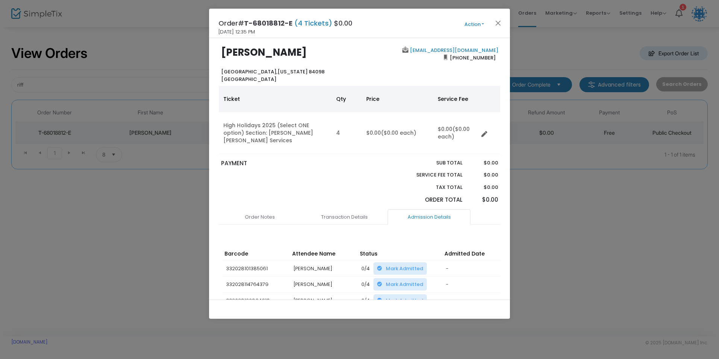
scroll to position [0, 0]
